Goal: Navigation & Orientation: Find specific page/section

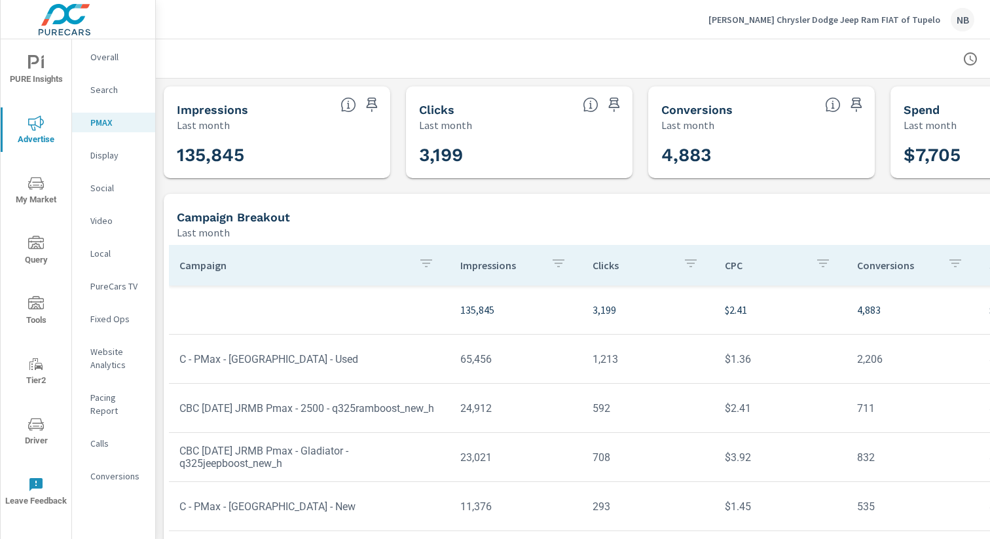
scroll to position [77, 135]
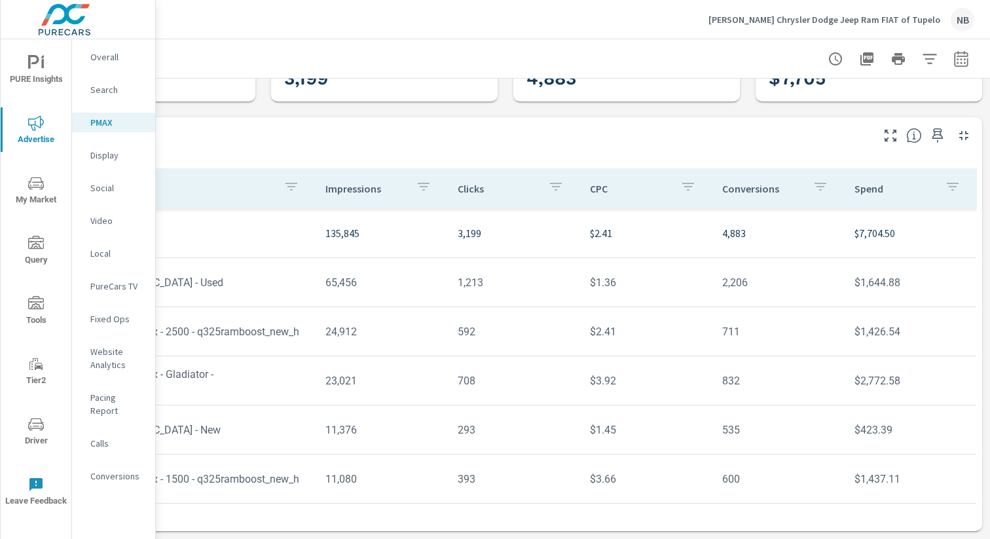
click at [903, 22] on p "[PERSON_NAME] Chrysler Dodge Jeep Ram FIAT of Tupelo" at bounding box center [825, 20] width 232 height 12
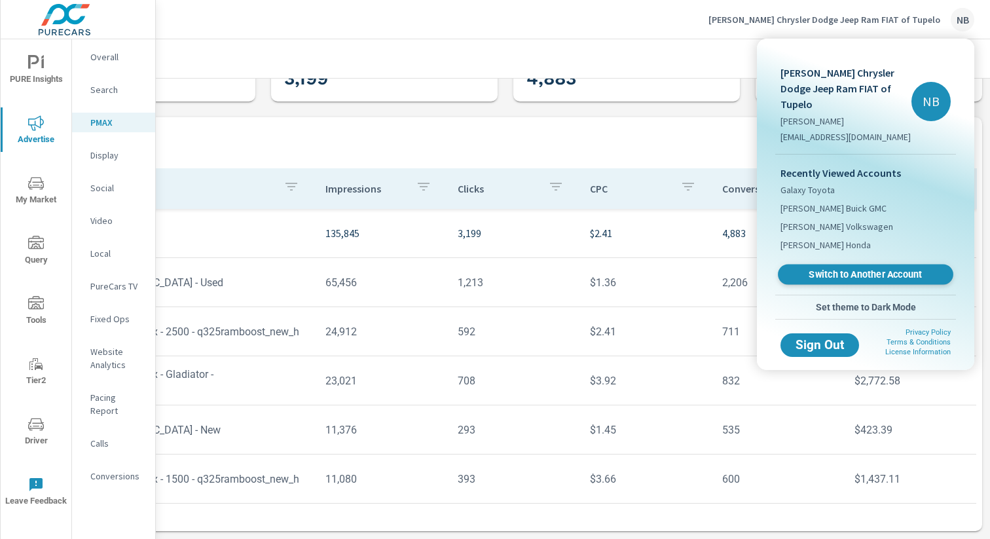
click at [834, 269] on span "Switch to Another Account" at bounding box center [865, 275] width 160 height 12
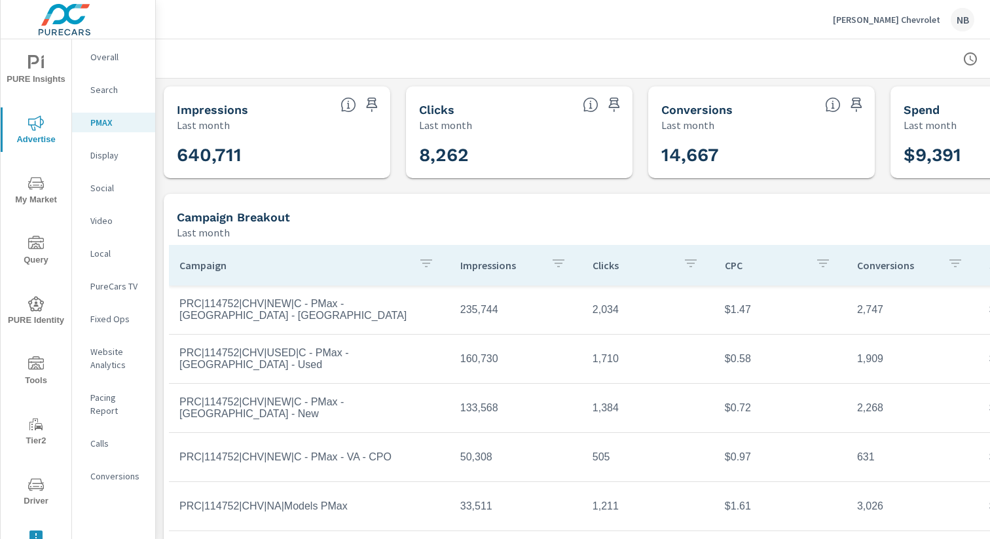
scroll to position [3, 0]
click at [37, 487] on icon "nav menu" at bounding box center [36, 482] width 16 height 16
